Goal: Check status: Check status

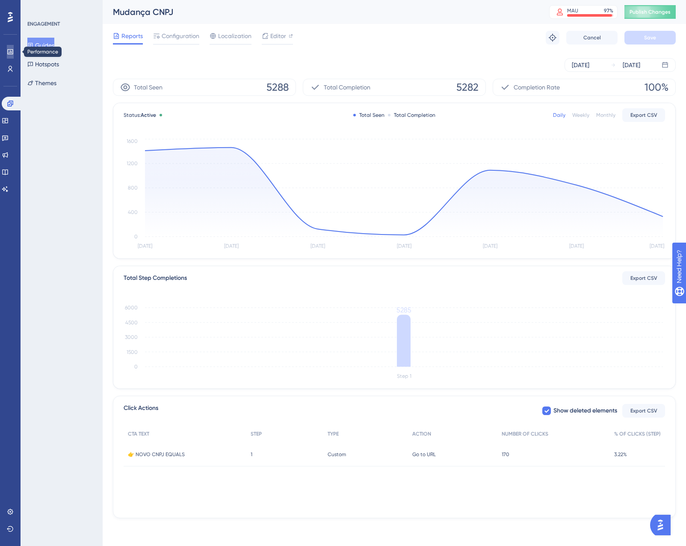
drag, startPoint x: 4, startPoint y: 53, endPoint x: 15, endPoint y: 44, distance: 13.6
